Goal: Transaction & Acquisition: Book appointment/travel/reservation

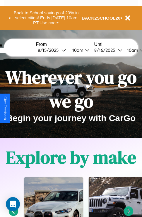
click at [20, 50] on input "text" at bounding box center [11, 50] width 44 height 5
type input "********"
click at [58, 50] on div "8 / 15 / 2025" at bounding box center [50, 50] width 24 height 6
select select "*"
select select "****"
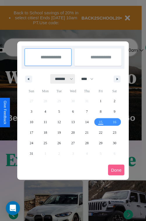
click at [61, 79] on select "******* ******** ***** ***** *** **** **** ****** ********* ******* ******** **…" at bounding box center [62, 79] width 25 height 10
select select "**"
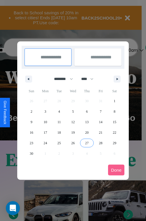
click at [87, 143] on span "27" at bounding box center [87, 143] width 4 height 11
type input "**********"
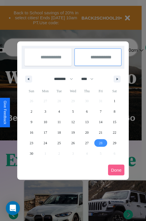
click at [100, 143] on span "28" at bounding box center [101, 143] width 4 height 11
type input "**********"
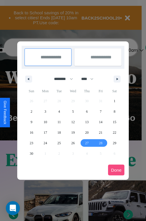
click at [116, 170] on button "Done" at bounding box center [116, 170] width 16 height 11
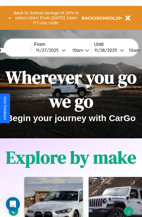
click at [84, 50] on div "10am" at bounding box center [76, 50] width 15 height 6
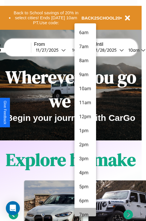
click at [85, 212] on li "7pm" at bounding box center [85, 215] width 22 height 14
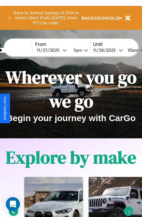
click at [139, 50] on div "10am" at bounding box center [131, 50] width 15 height 6
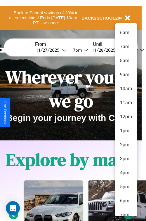
click at [126, 201] on li "6pm" at bounding box center [126, 201] width 22 height 14
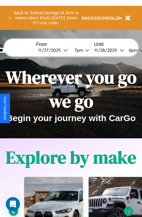
scroll to position [0, 21]
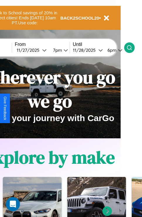
click at [132, 47] on icon at bounding box center [129, 48] width 6 height 6
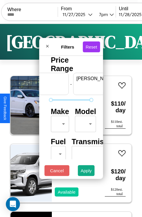
scroll to position [0, 36]
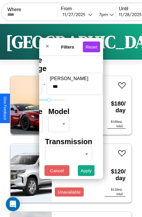
type input "***"
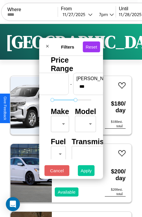
type input "**"
click at [86, 172] on button "Apply" at bounding box center [86, 170] width 17 height 11
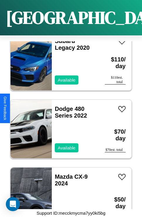
scroll to position [7132, 0]
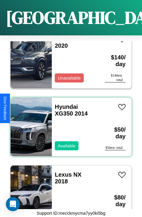
click at [69, 123] on div "Hyundai XG350 2014 Available" at bounding box center [75, 126] width 47 height 58
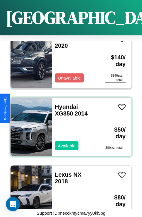
click at [69, 123] on div "Hyundai XG350 2014 Available" at bounding box center [75, 126] width 47 height 58
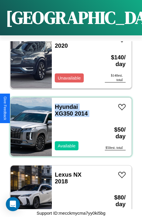
click at [69, 123] on div "Hyundai XG350 2014 Available" at bounding box center [75, 126] width 47 height 58
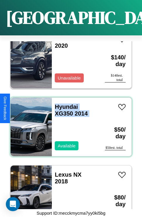
click at [69, 123] on div "Hyundai XG350 2014 Available" at bounding box center [75, 126] width 47 height 58
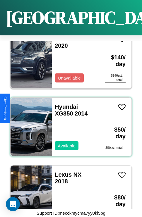
click at [69, 123] on div "Hyundai XG350 2014 Available" at bounding box center [75, 126] width 47 height 58
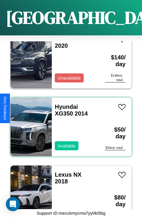
click at [69, 123] on div "Hyundai XG350 2014 Available" at bounding box center [75, 126] width 47 height 58
click at [64, 103] on link "Hyundai XG350 2014" at bounding box center [71, 109] width 33 height 13
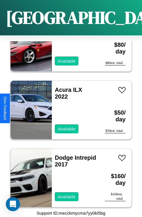
scroll to position [3408, 0]
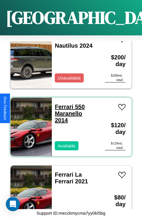
click at [62, 103] on link "Ferrari 550 Maranello 2014" at bounding box center [70, 113] width 30 height 20
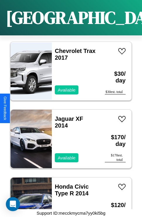
scroll to position [4085, 0]
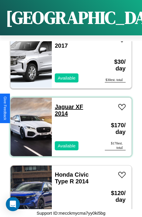
click at [62, 103] on link "Jaguar XF 2014" at bounding box center [69, 109] width 28 height 13
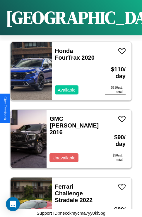
scroll to position [2731, 0]
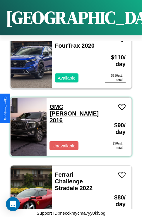
click at [60, 103] on link "GMC Jimmy 2016" at bounding box center [73, 113] width 49 height 20
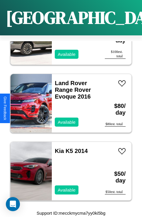
scroll to position [9773, 0]
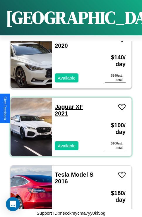
click at [62, 103] on link "Jaguar XF 2021" at bounding box center [69, 109] width 28 height 13
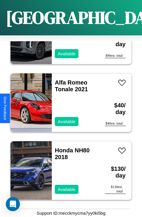
scroll to position [4220, 0]
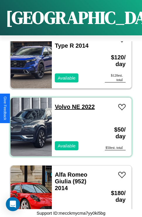
click at [60, 103] on link "Volvo NE 2022" at bounding box center [75, 106] width 40 height 6
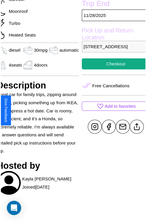
scroll to position [176, 26]
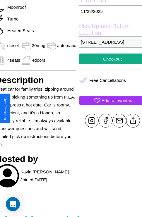
click at [108, 104] on p "Add to favorites" at bounding box center [116, 100] width 30 height 8
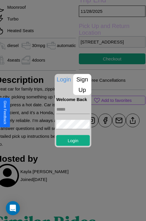
click at [82, 84] on p "Sign Up" at bounding box center [82, 84] width 18 height 21
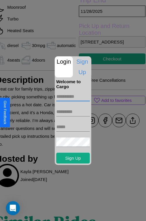
click at [73, 96] on input "text" at bounding box center [73, 96] width 34 height 9
type input "******"
click at [73, 111] on input "text" at bounding box center [73, 111] width 34 height 9
type input "*********"
click at [73, 127] on input "text" at bounding box center [73, 126] width 34 height 9
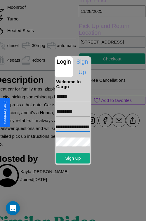
scroll to position [0, 33]
type input "**********"
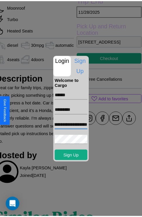
scroll to position [0, 0]
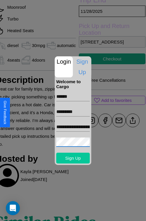
click at [73, 158] on button "Sign Up" at bounding box center [73, 158] width 34 height 11
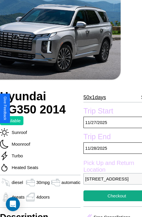
scroll to position [34, 21]
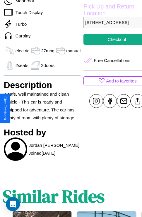
scroll to position [195, 18]
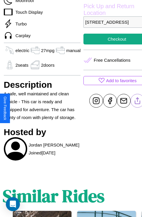
click at [137, 102] on line at bounding box center [137, 99] width 0 height 4
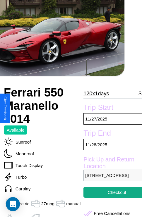
scroll to position [28, 18]
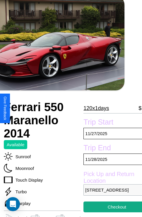
click at [96, 108] on p "120 x 1 days" at bounding box center [95, 107] width 25 height 9
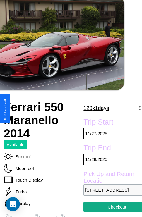
click at [96, 108] on p "120 x 1 days" at bounding box center [95, 107] width 25 height 9
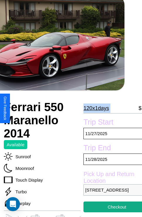
click at [96, 108] on p "120 x 1 days" at bounding box center [95, 107] width 25 height 9
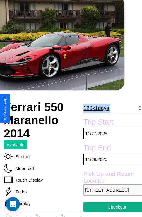
click at [96, 108] on p "120 x 1 days" at bounding box center [95, 107] width 25 height 9
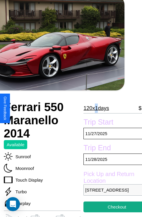
click at [96, 108] on p "120 x 1 days" at bounding box center [95, 107] width 25 height 9
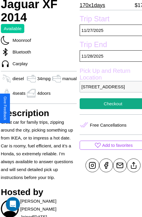
scroll to position [146, 21]
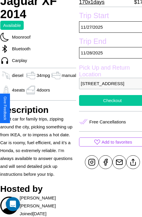
click at [108, 106] on button "Checkout" at bounding box center [112, 100] width 67 height 11
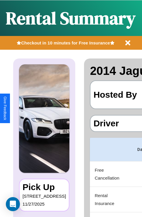
scroll to position [0, 111]
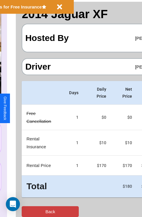
click at [28, 211] on button "Back" at bounding box center [50, 211] width 57 height 11
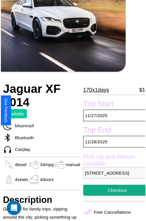
scroll to position [65, 21]
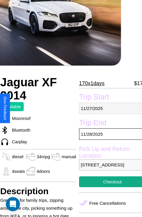
click at [108, 108] on p "11 / 27 / 2025" at bounding box center [112, 107] width 67 height 11
select select "*"
select select "****"
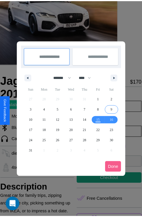
scroll to position [0, 21]
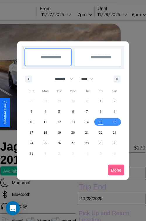
click at [64, 14] on div at bounding box center [73, 110] width 146 height 221
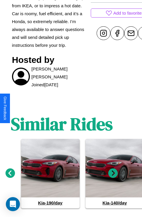
scroll to position [285, 9]
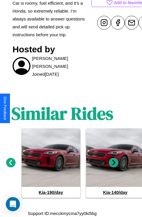
click at [113, 162] on icon at bounding box center [114, 163] width 10 height 10
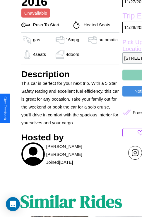
scroll to position [172, 0]
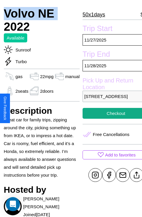
scroll to position [128, 20]
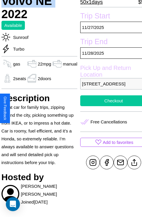
click at [108, 106] on button "Checkout" at bounding box center [113, 100] width 67 height 11
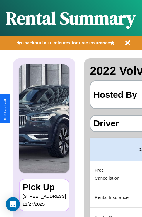
scroll to position [0, 111]
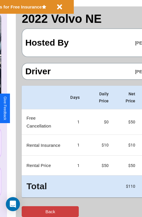
click at [28, 211] on button "Back" at bounding box center [50, 211] width 57 height 11
